Goal: Task Accomplishment & Management: Manage account settings

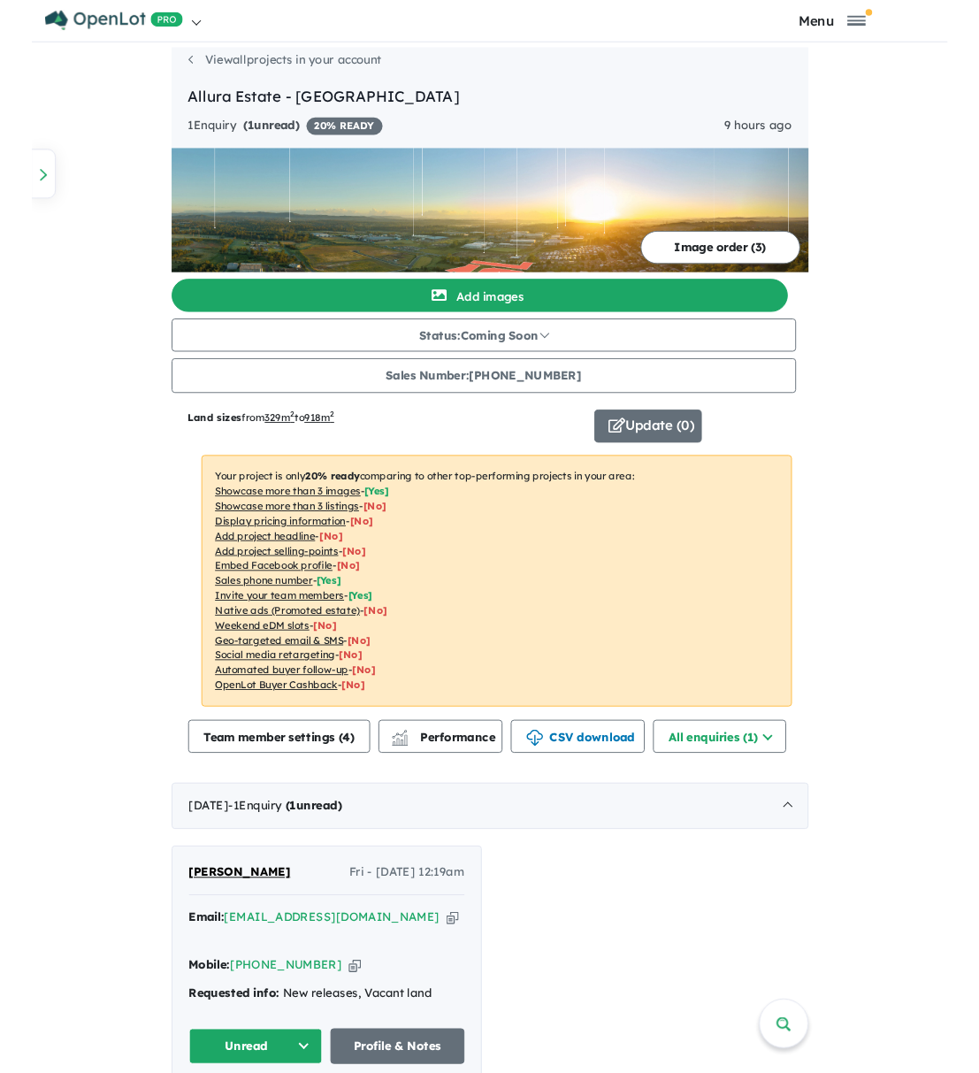
scroll to position [10, 0]
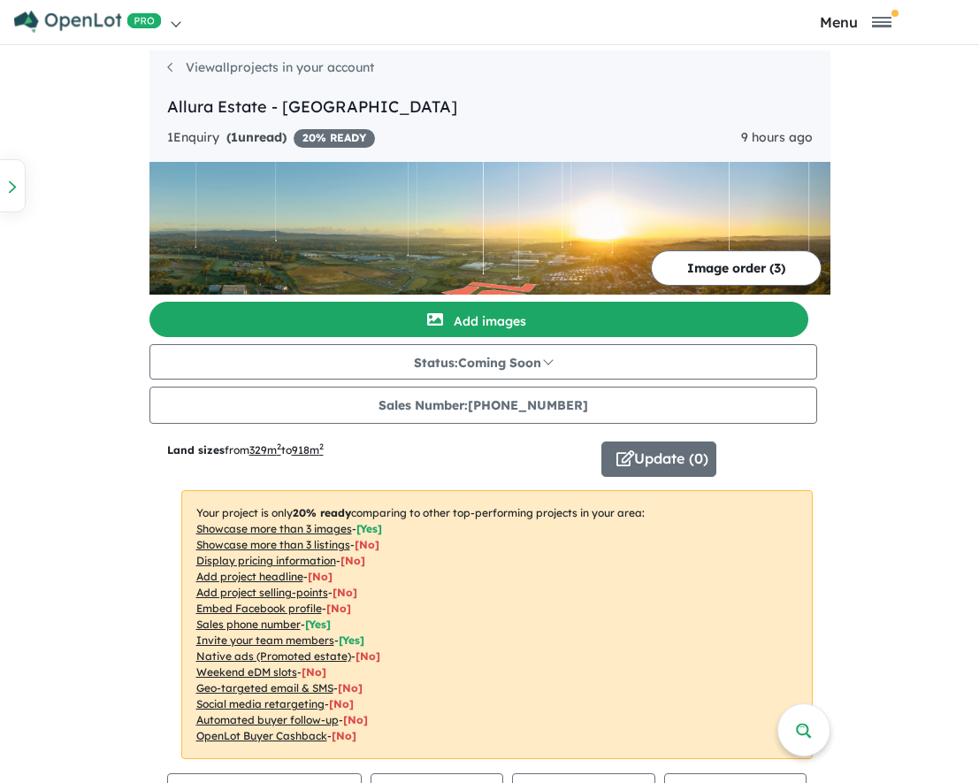
drag, startPoint x: 480, startPoint y: 782, endPoint x: 484, endPoint y: 828, distance: 46.1
click at [484, 783] on html "Skip to main content Homepage My Dashboard (1) Buyer Demand Index Suburb/Counci…" at bounding box center [489, 391] width 979 height 783
drag, startPoint x: 494, startPoint y: 782, endPoint x: 494, endPoint y: 946, distance: 164.5
click at [494, 783] on html "Skip to main content Homepage My Dashboard (1) Buyer Demand Index Suburb/Counci…" at bounding box center [489, 391] width 979 height 783
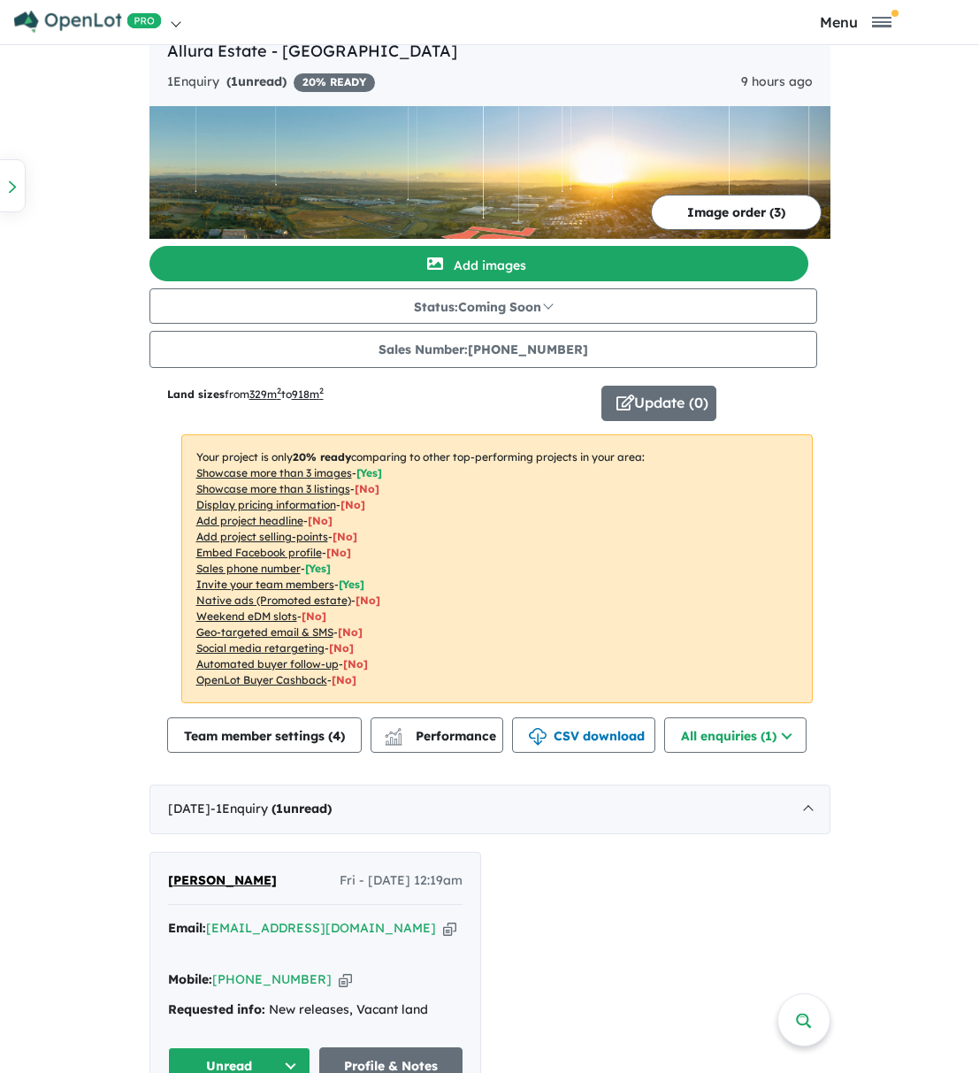
scroll to position [88, 0]
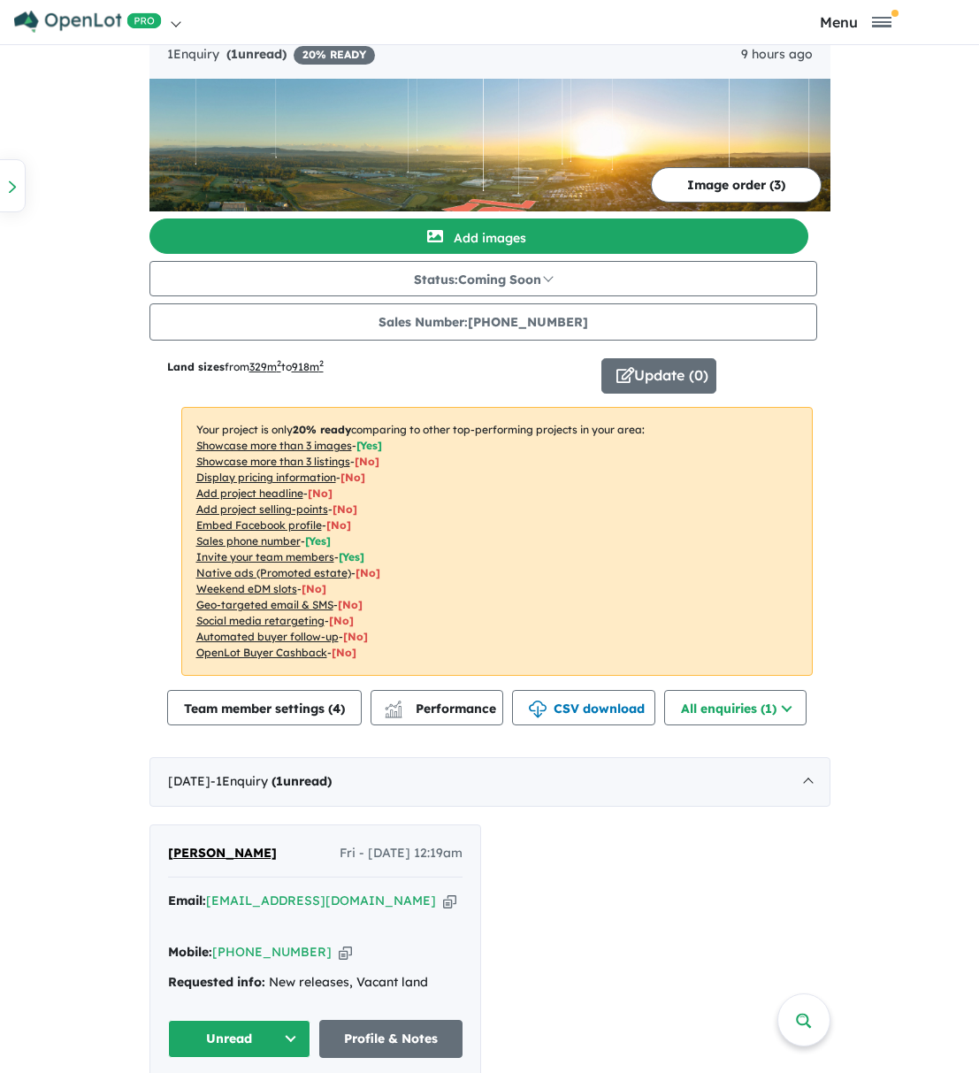
click at [211, 1020] on button "Unread" at bounding box center [239, 1039] width 143 height 38
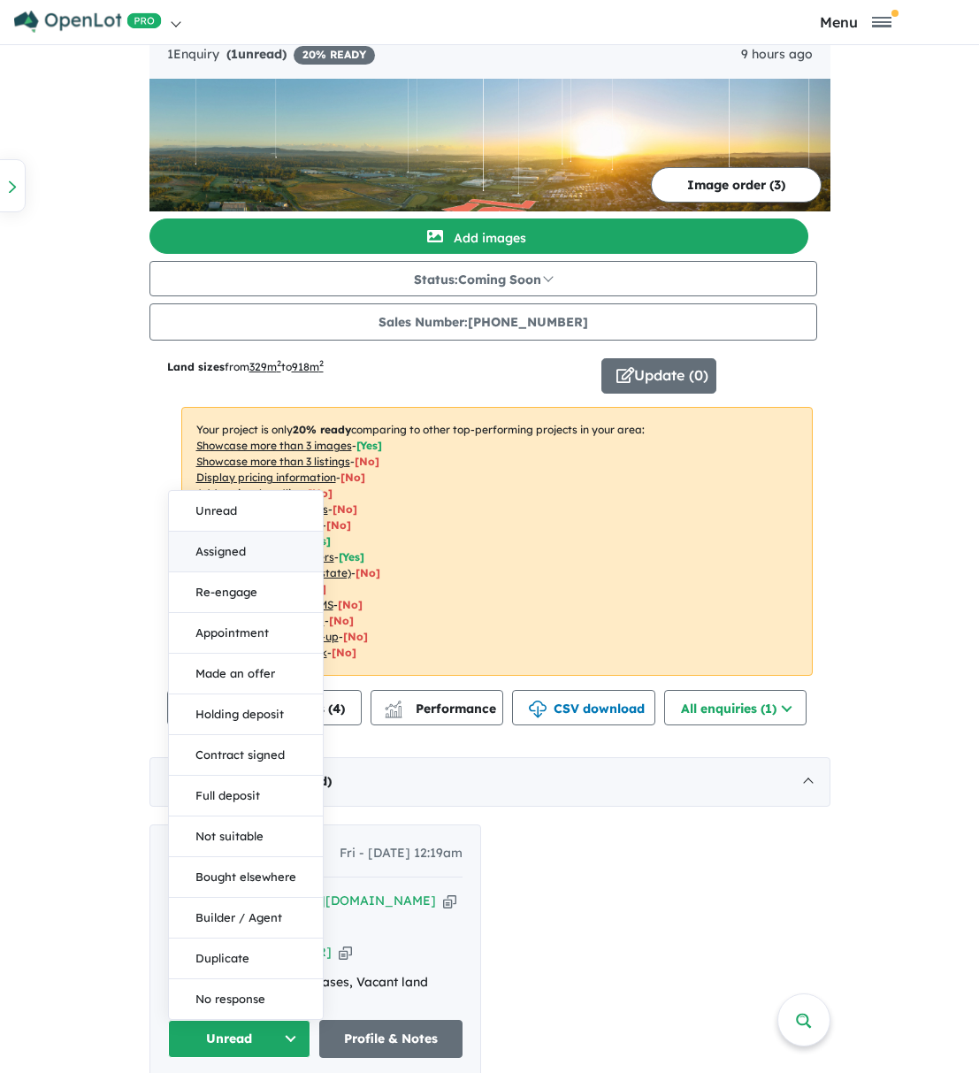
click at [231, 532] on button "Assigned" at bounding box center [246, 552] width 154 height 41
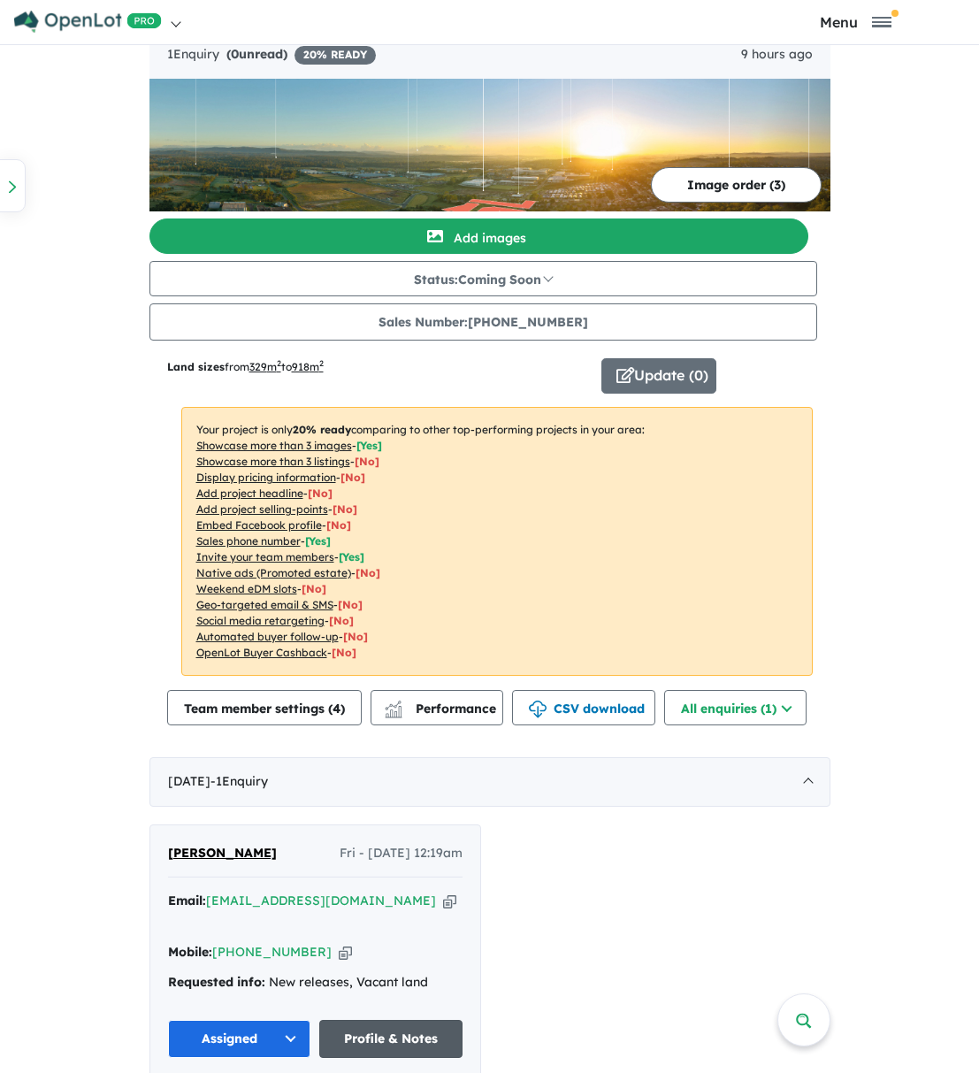
click at [390, 1022] on link "Profile & Notes" at bounding box center [390, 1039] width 143 height 38
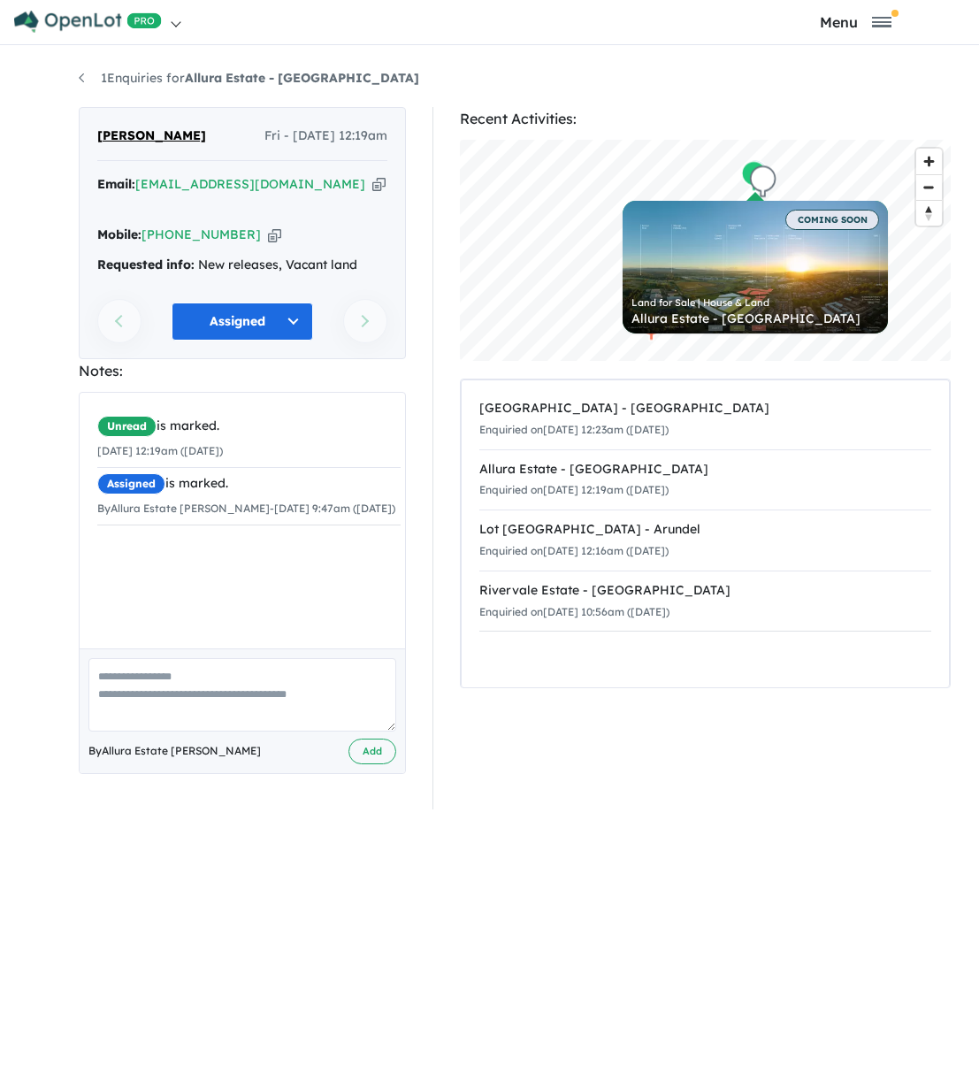
click at [365, 302] on div "Next enquiry" at bounding box center [351, 321] width 73 height 38
click at [299, 302] on button "Assigned" at bounding box center [243, 321] width 142 height 38
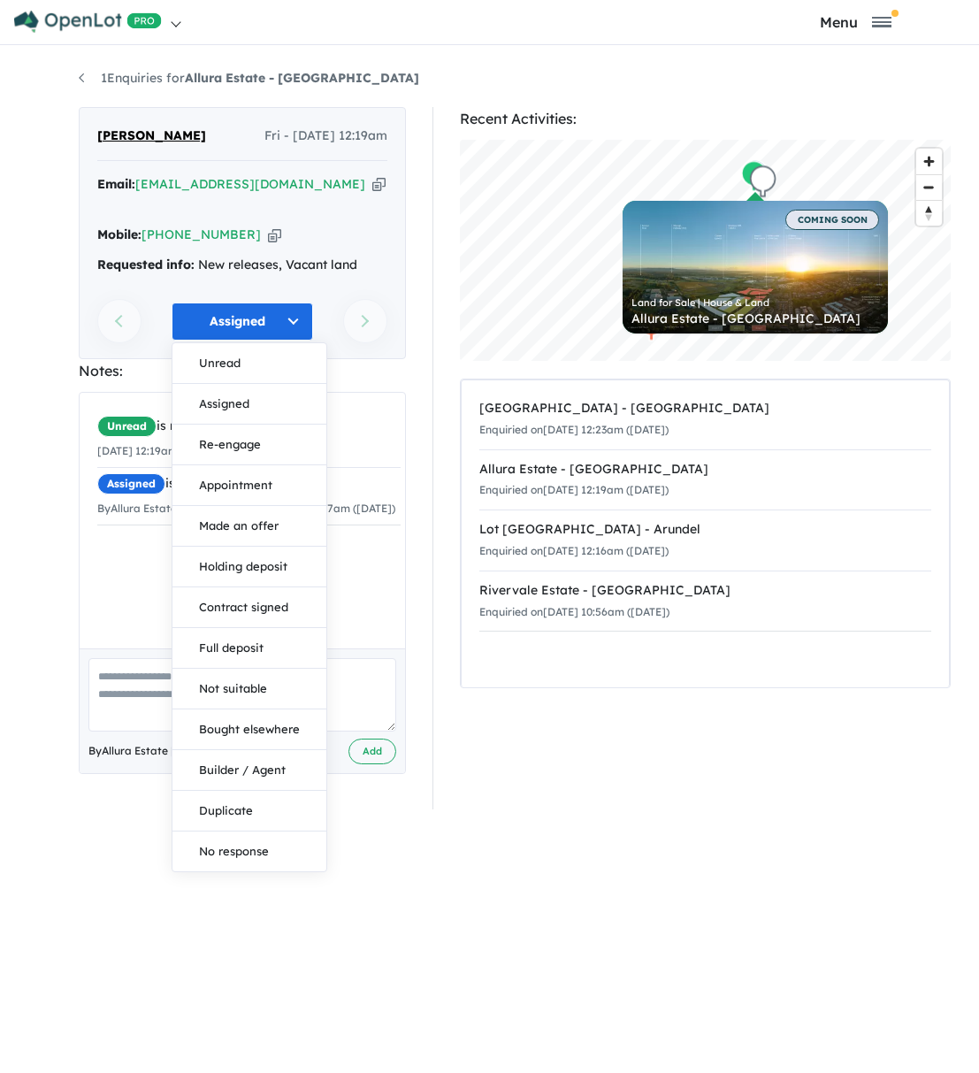
click at [291, 302] on button "Assigned" at bounding box center [243, 321] width 142 height 38
